Goal: Check status: Check status

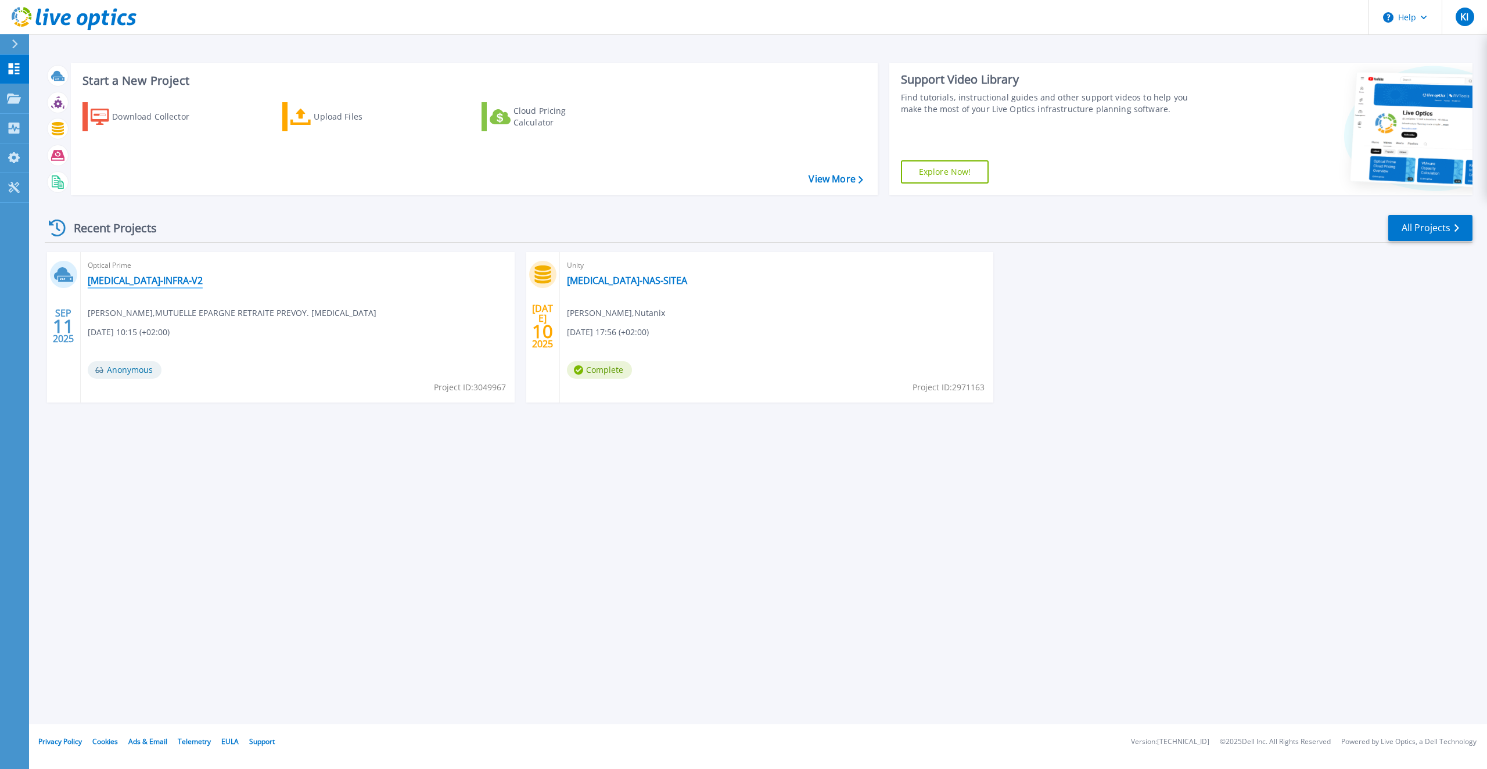
click at [130, 280] on link "[MEDICAL_DATA]-INFRA-V2" at bounding box center [145, 281] width 115 height 12
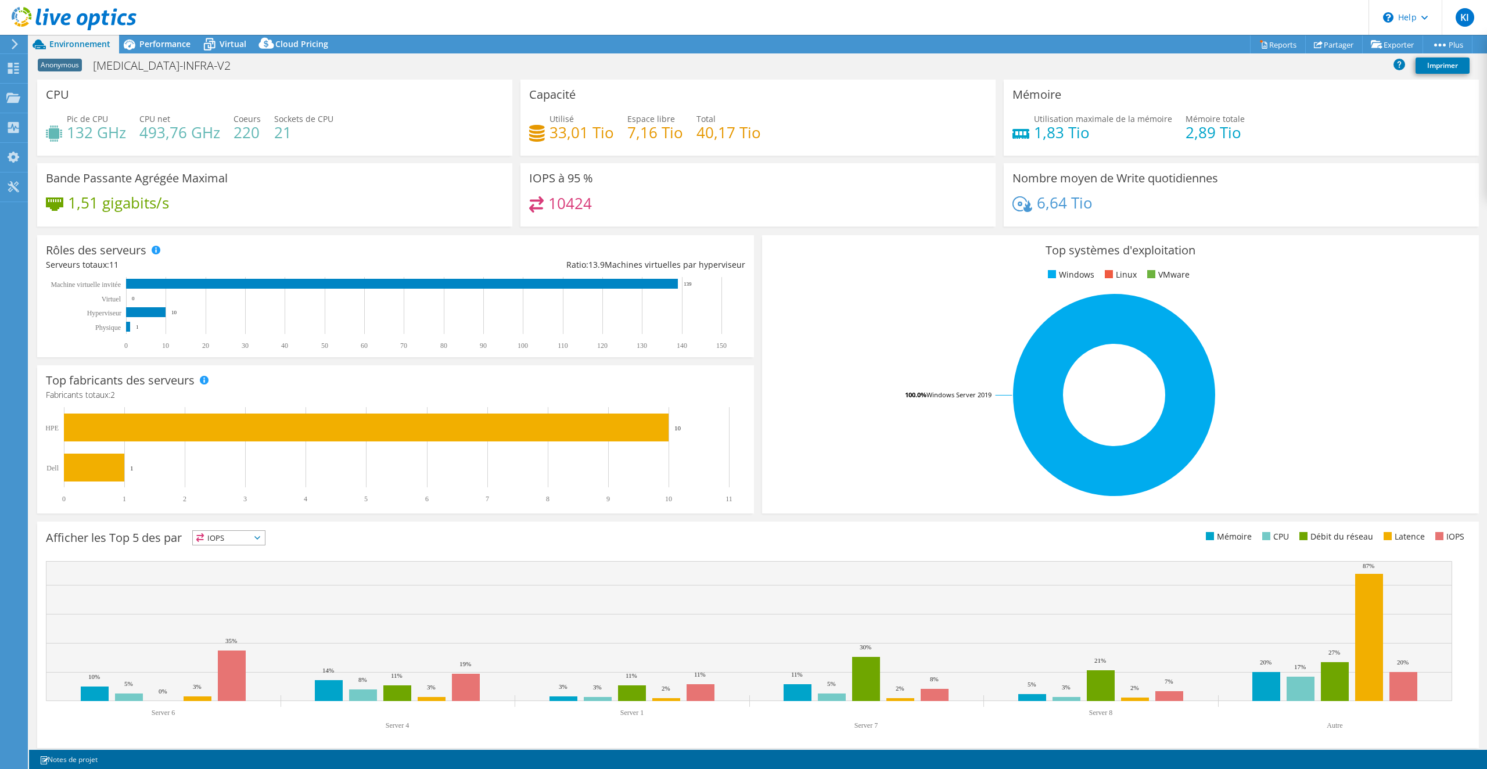
select select "EULondon"
select select "EUR"
click at [217, 38] on icon at bounding box center [209, 44] width 20 height 20
